Goal: Information Seeking & Learning: Check status

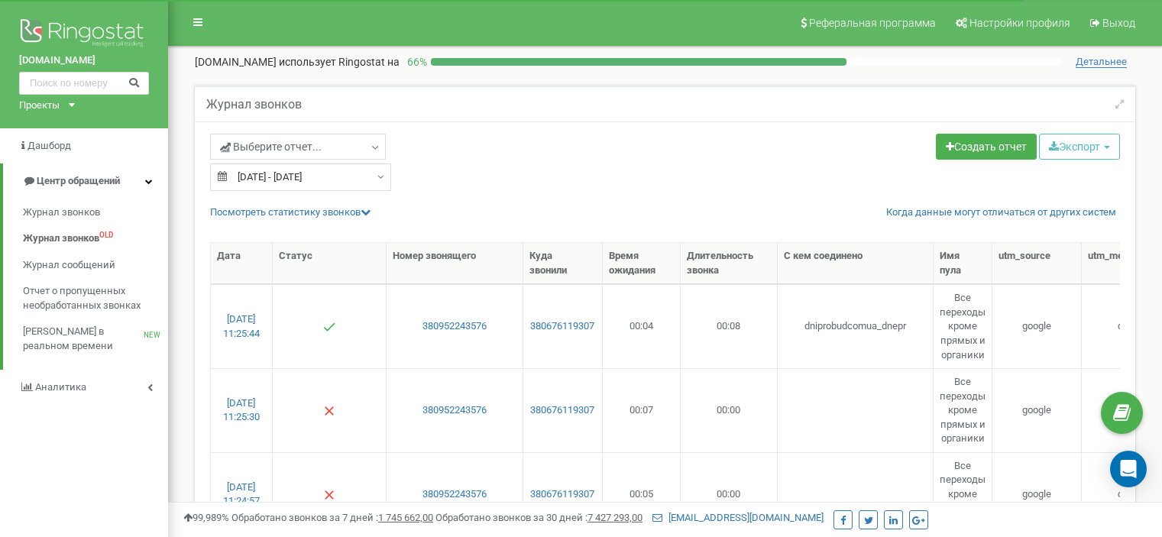
select select "50"
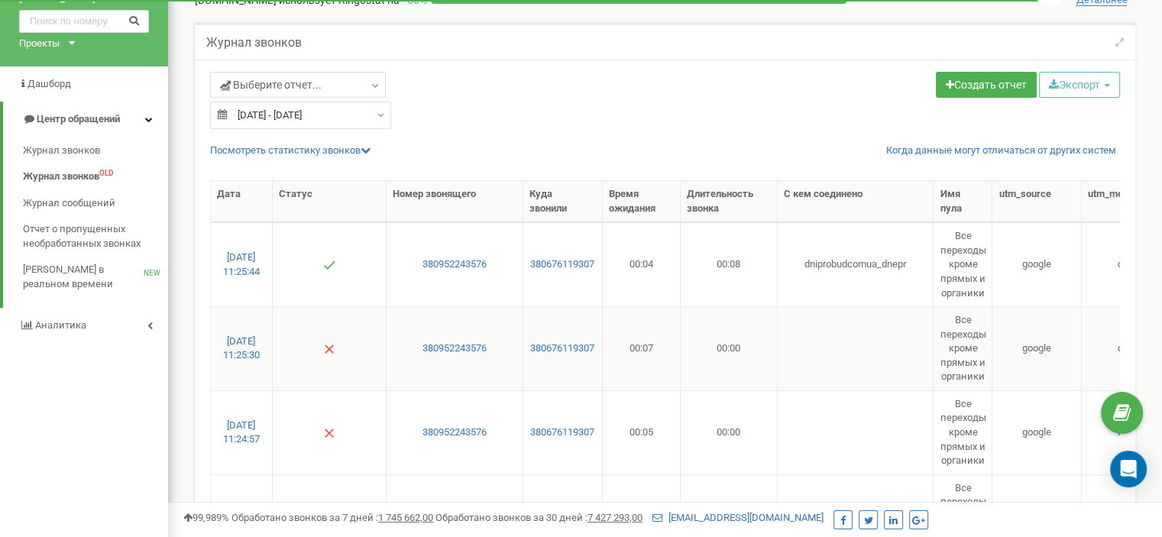
scroll to position [153, 0]
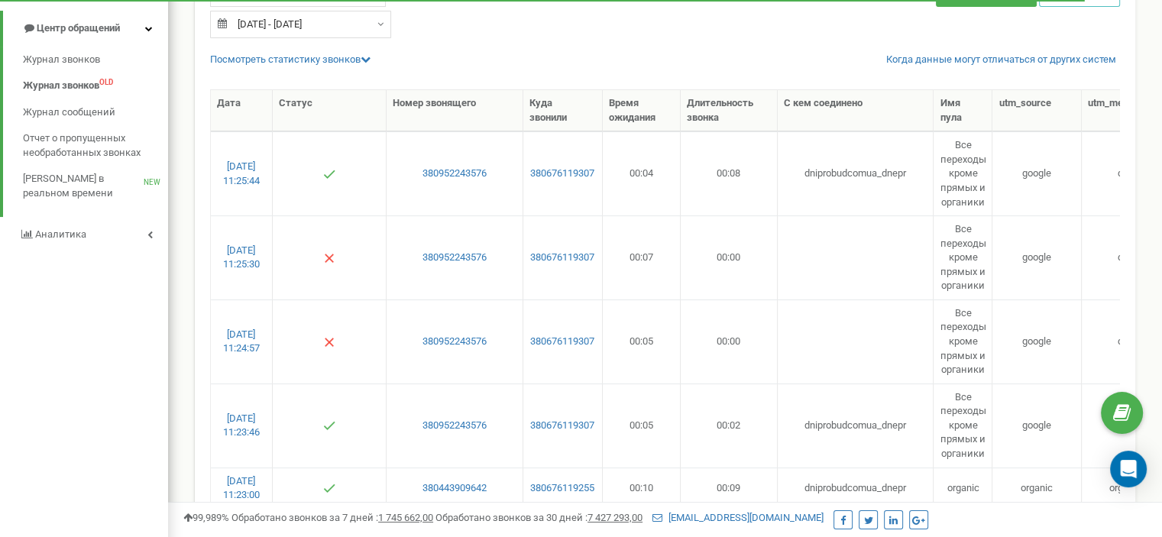
drag, startPoint x: 737, startPoint y: 78, endPoint x: 808, endPoint y: 83, distance: 71.2
click at [808, 83] on div at bounding box center [665, 81] width 910 height 15
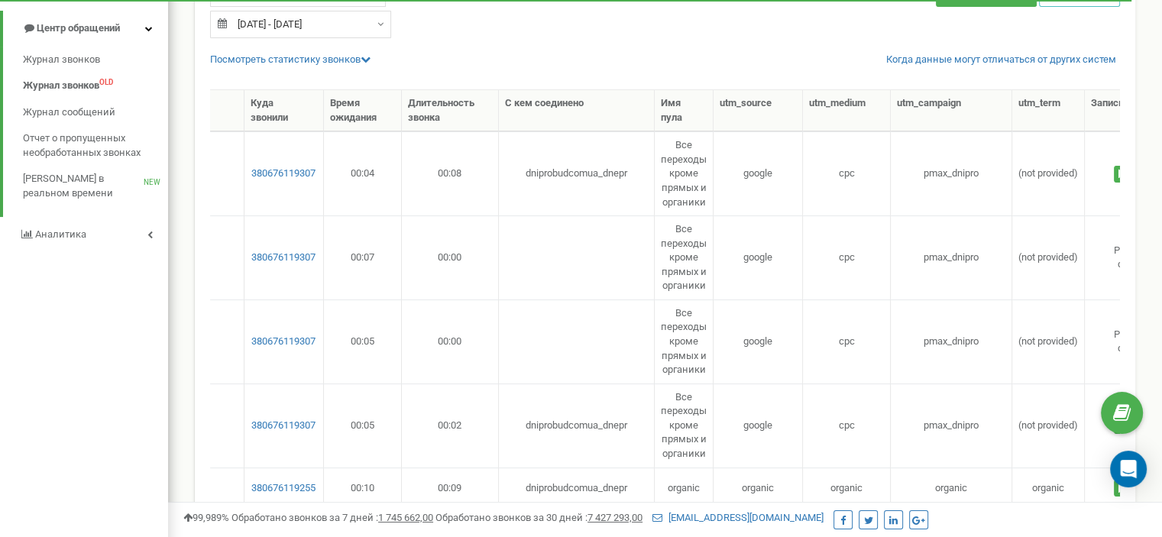
scroll to position [0, 391]
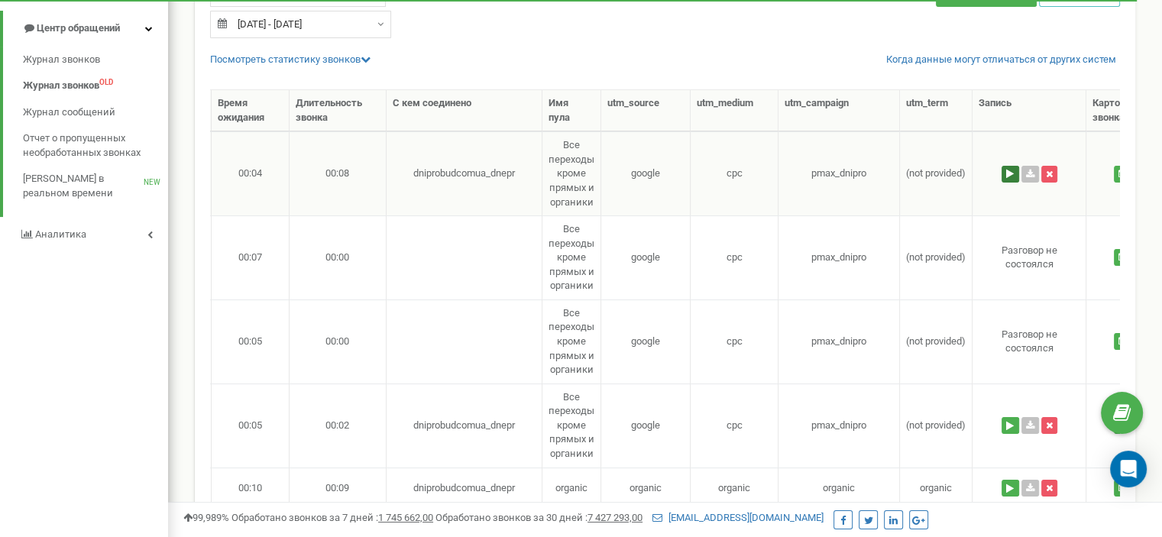
click at [1007, 174] on button at bounding box center [1011, 174] width 18 height 17
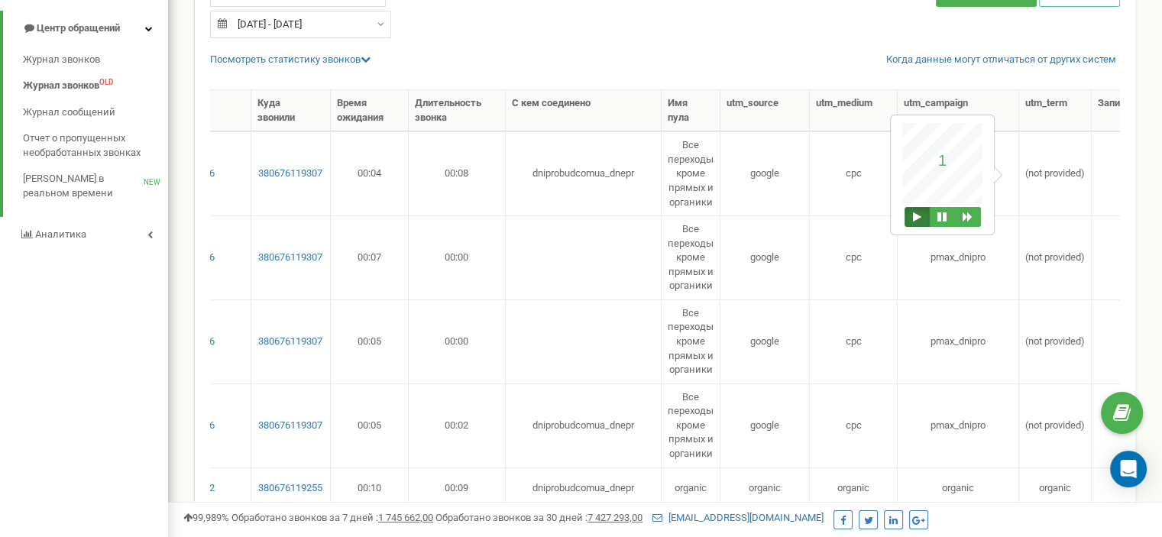
scroll to position [0, 0]
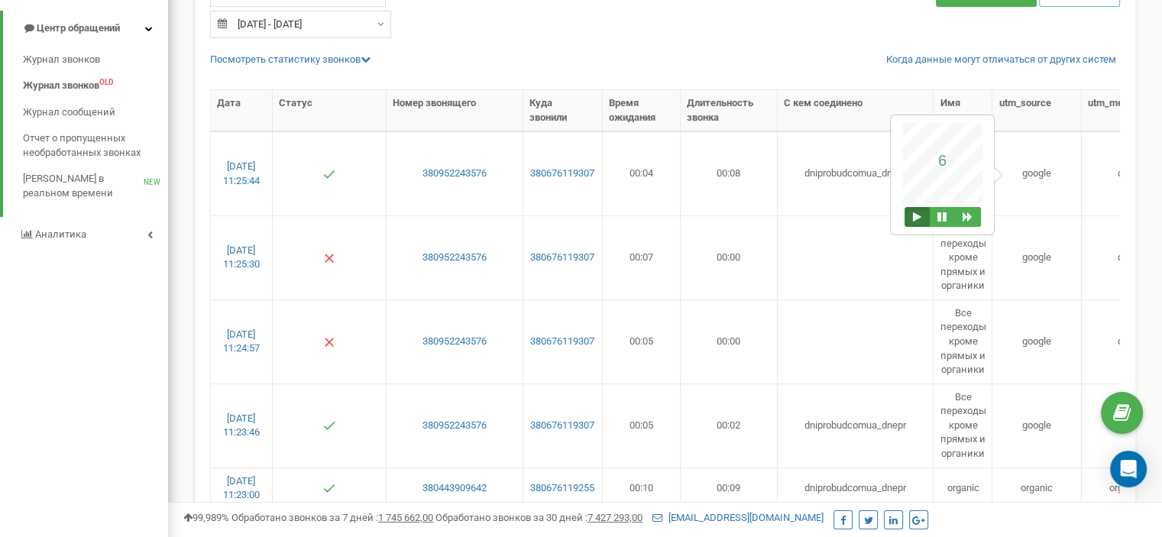
click at [912, 207] on div "76 6" at bounding box center [943, 175] width 102 height 118
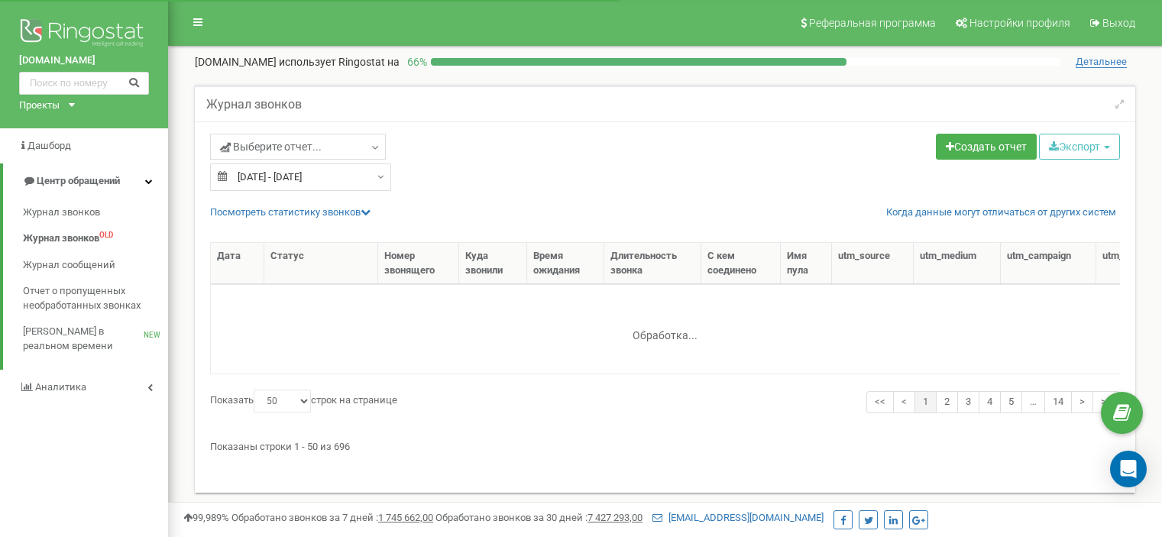
select select "50"
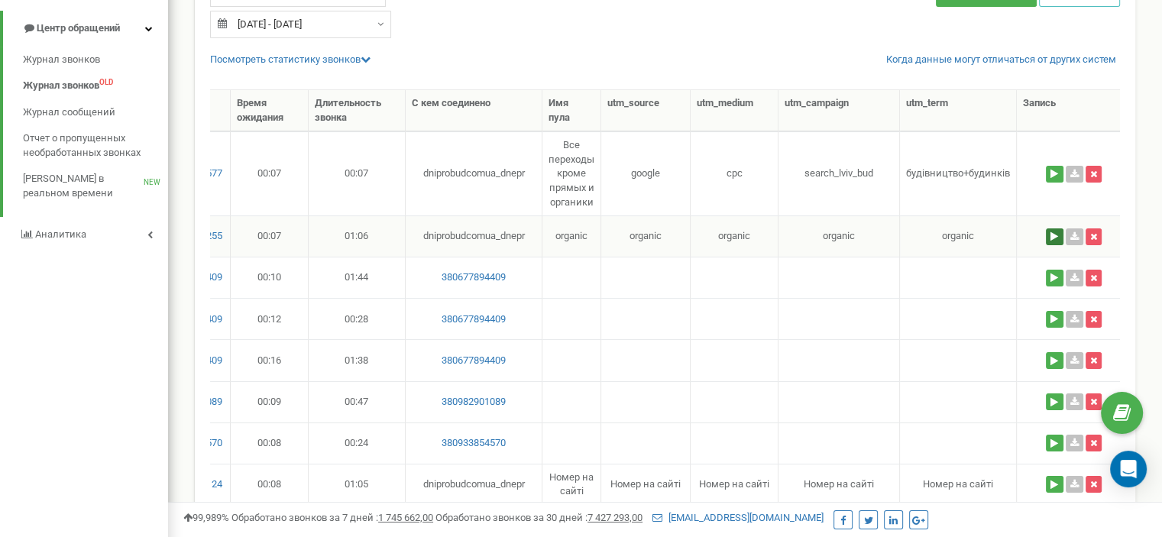
click at [1062, 237] on button at bounding box center [1055, 236] width 18 height 17
click at [985, 274] on button at bounding box center [986, 280] width 26 height 20
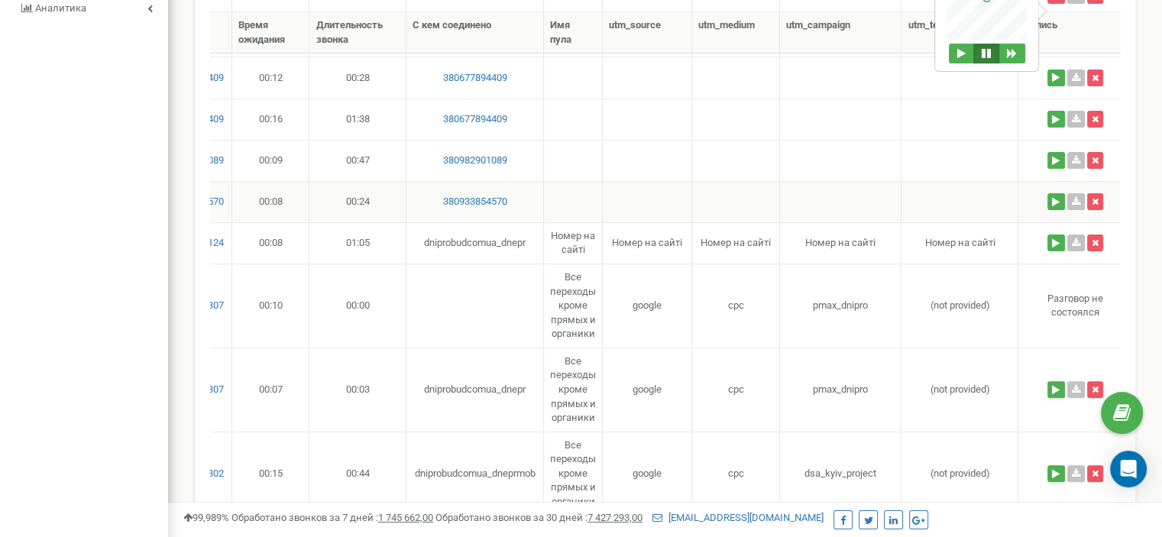
scroll to position [382, 0]
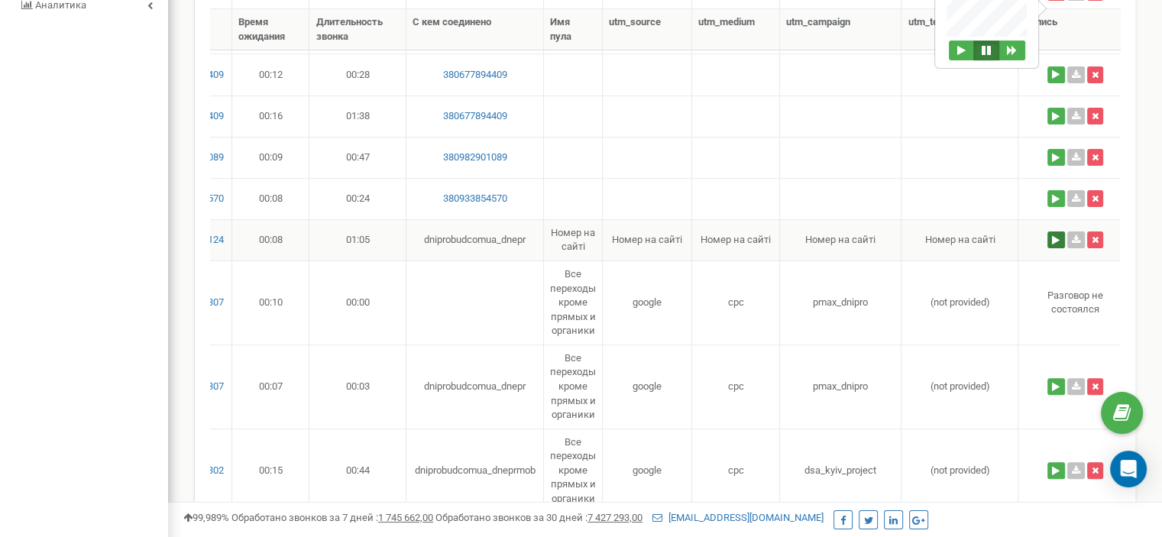
click at [1055, 241] on button at bounding box center [1057, 240] width 18 height 17
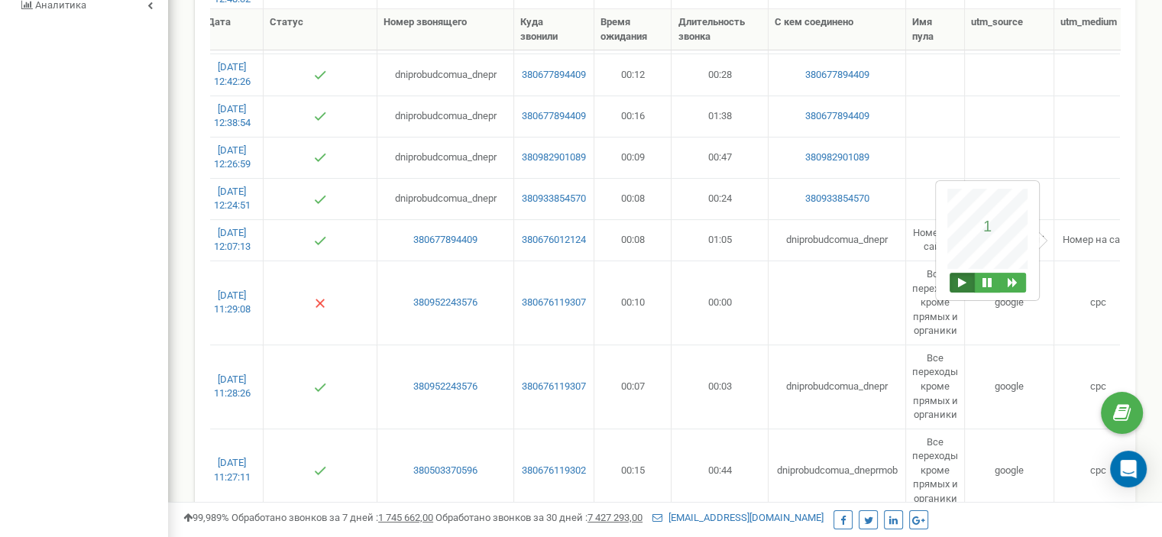
scroll to position [0, 17]
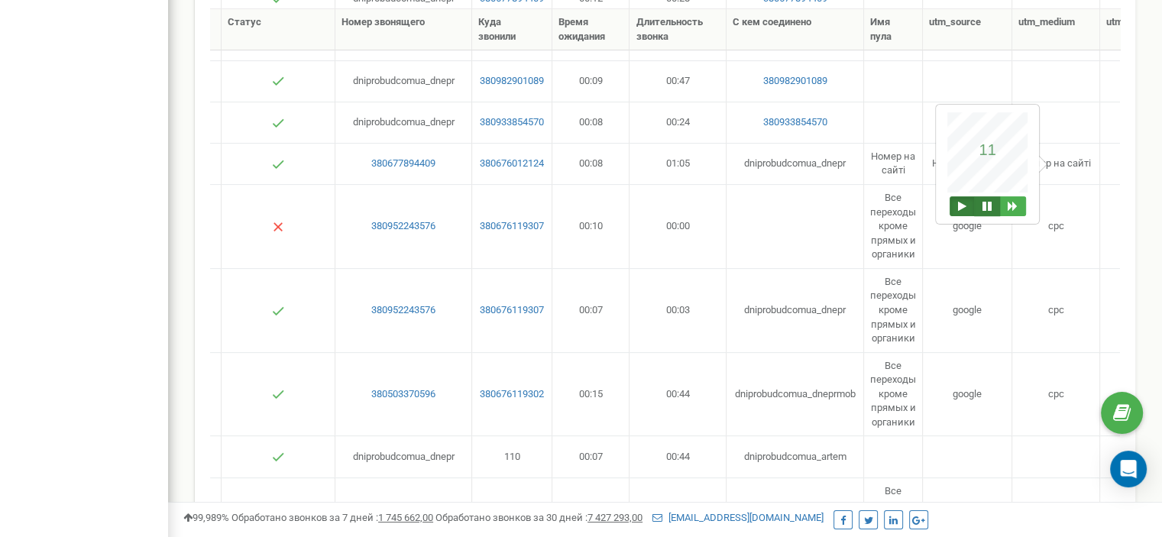
click at [988, 207] on button at bounding box center [987, 206] width 26 height 20
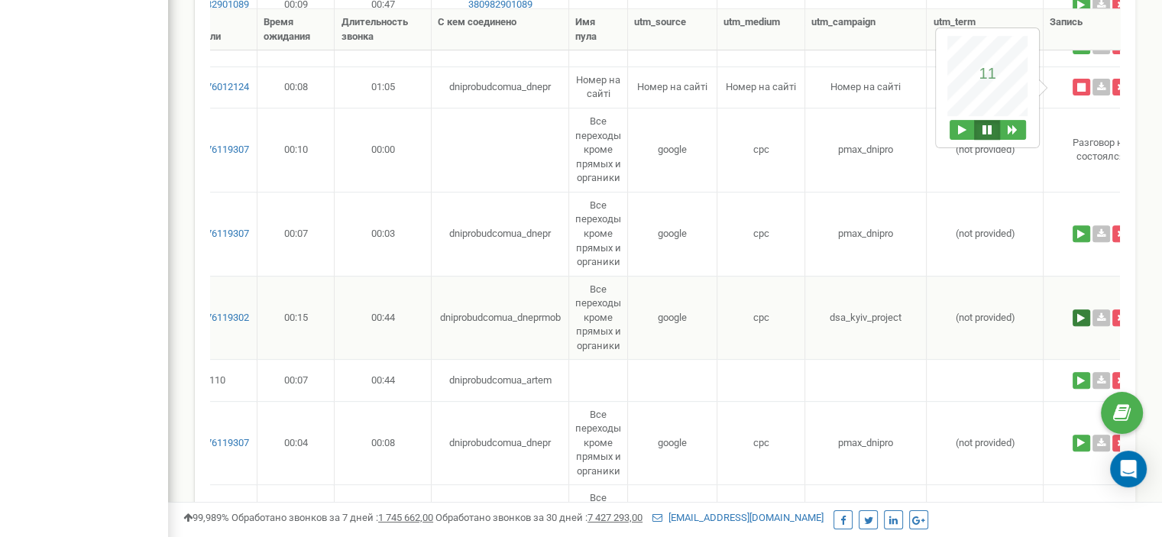
click at [1074, 313] on button at bounding box center [1082, 317] width 18 height 17
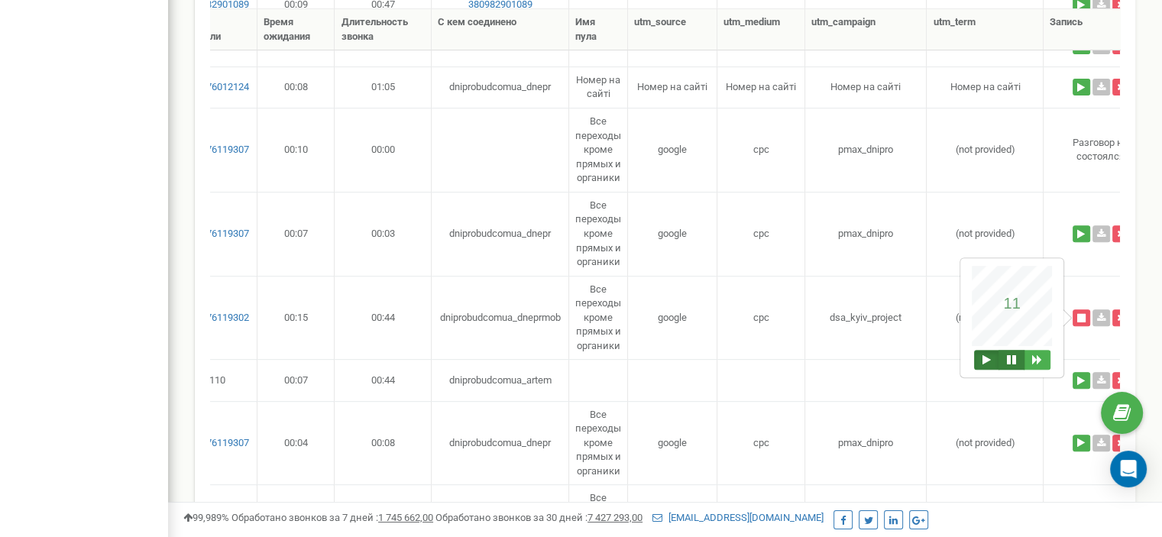
click at [1010, 361] on button at bounding box center [1012, 360] width 26 height 20
click at [1018, 364] on button at bounding box center [1012, 360] width 26 height 20
click at [987, 354] on button at bounding box center [986, 360] width 25 height 20
click at [1014, 356] on button at bounding box center [1012, 360] width 26 height 20
click at [993, 355] on button at bounding box center [986, 360] width 25 height 20
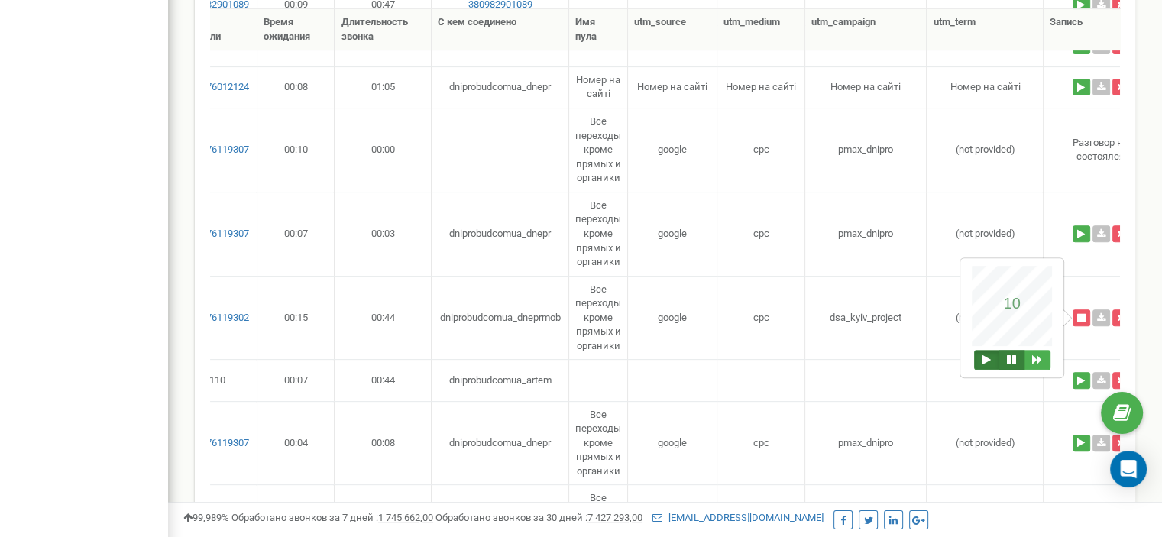
click at [1013, 351] on button at bounding box center [1012, 360] width 26 height 20
